Goal: Transaction & Acquisition: Register for event/course

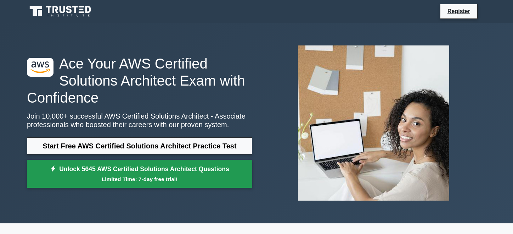
click at [144, 179] on small "Limited Time: 7-day free trial!" at bounding box center [140, 179] width 208 height 8
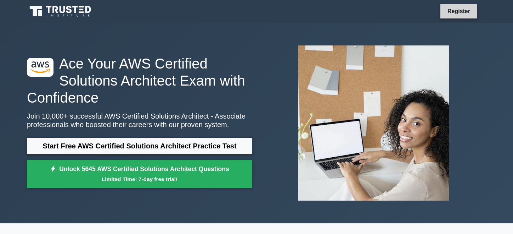
click at [452, 12] on link "Register" at bounding box center [458, 11] width 31 height 9
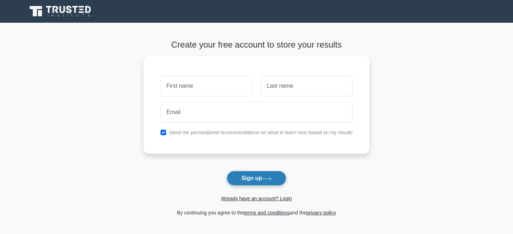
click at [242, 177] on button "Sign up" at bounding box center [257, 178] width 60 height 15
type input "Oyeyinka Tope"
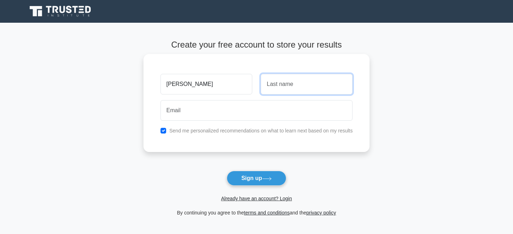
click at [284, 87] on input "text" at bounding box center [307, 84] width 92 height 21
type input "Akinloye"
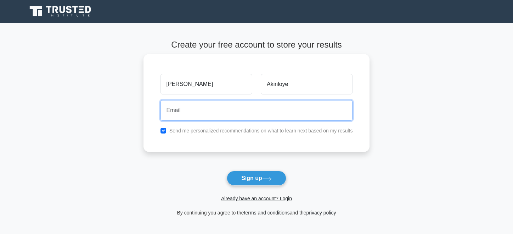
click at [275, 118] on input "email" at bounding box center [257, 110] width 192 height 21
type input "akinloye.oyeyinka@gmail.com"
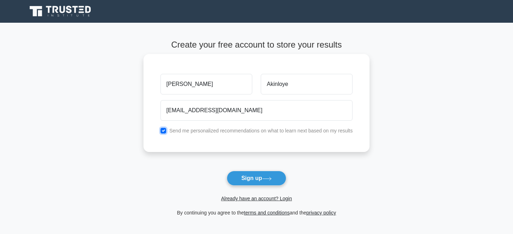
drag, startPoint x: 164, startPoint y: 130, endPoint x: 189, endPoint y: 143, distance: 27.9
click at [164, 131] on input "checkbox" at bounding box center [164, 131] width 6 height 6
checkbox input "false"
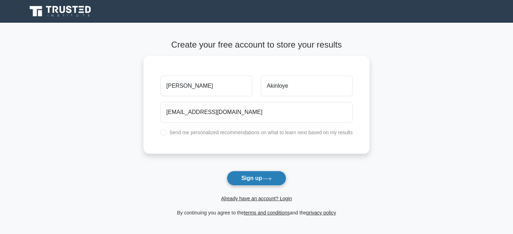
click at [243, 178] on button "Sign up" at bounding box center [257, 178] width 60 height 15
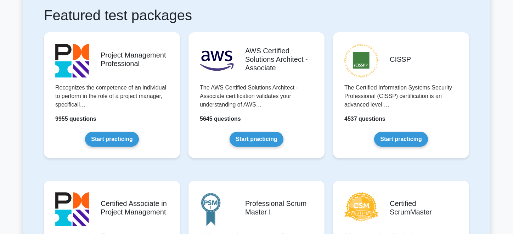
scroll to position [106, 0]
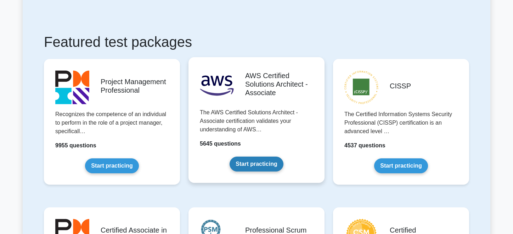
click at [257, 164] on link "Start practicing" at bounding box center [257, 163] width 54 height 15
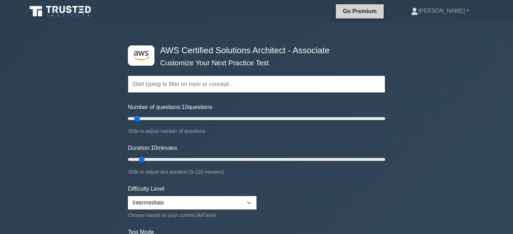
click at [361, 12] on link "Go Premium" at bounding box center [360, 11] width 42 height 9
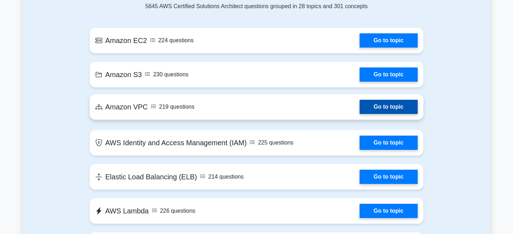
scroll to position [496, 0]
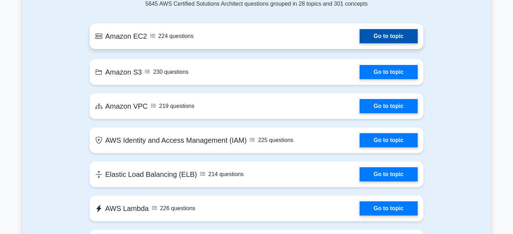
click at [374, 36] on link "Go to topic" at bounding box center [389, 36] width 58 height 14
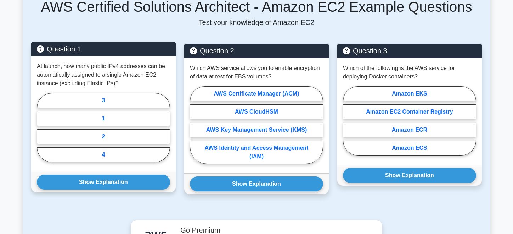
scroll to position [319, 0]
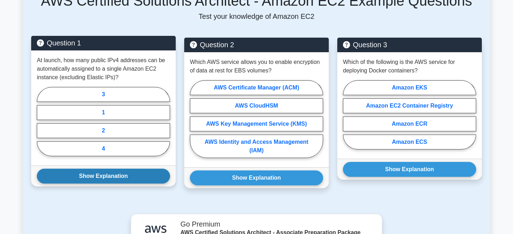
click at [105, 174] on button "Show Explanation" at bounding box center [103, 175] width 133 height 15
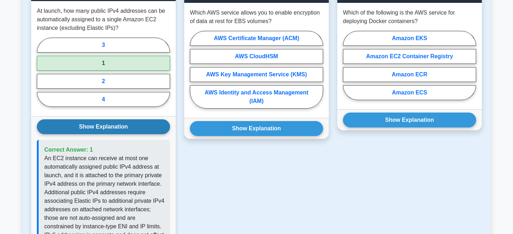
scroll to position [390, 0]
